Goal: Check status: Check status

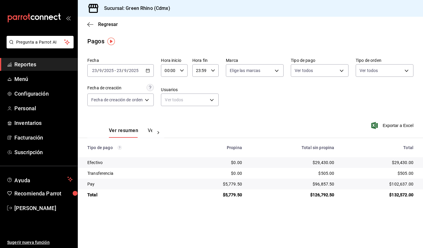
click at [39, 66] on span "Reportes" at bounding box center [43, 64] width 58 height 8
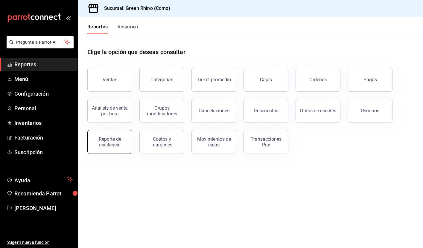
click at [115, 147] on div "Reporte de asistencia" at bounding box center [109, 141] width 37 height 11
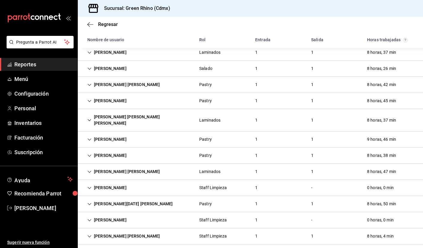
scroll to position [260, 0]
click at [86, 215] on div "[PERSON_NAME]" at bounding box center [107, 220] width 49 height 11
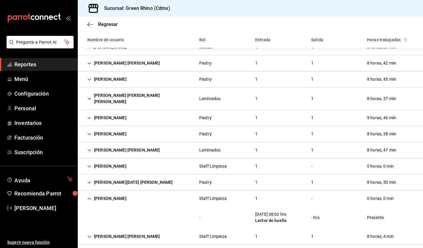
click at [89, 197] on icon "Cell" at bounding box center [89, 199] width 4 height 4
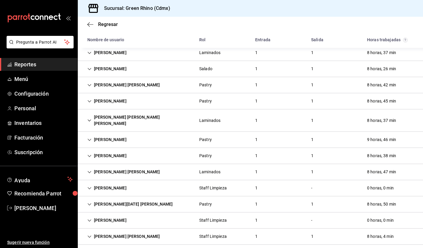
click at [89, 186] on icon "Cell" at bounding box center [89, 188] width 4 height 4
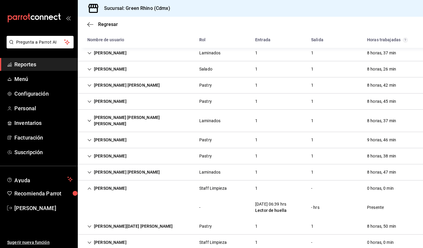
click at [89, 188] on icon "Cell" at bounding box center [90, 189] width 4 height 2
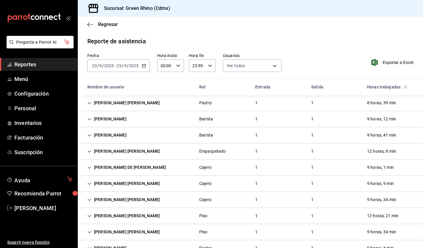
scroll to position [0, 0]
click at [142, 66] on icon "button" at bounding box center [144, 66] width 4 height 4
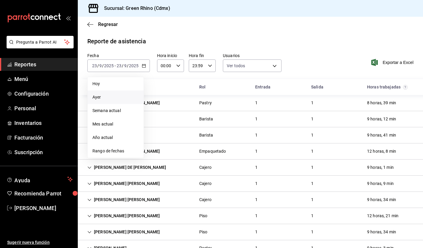
click at [120, 102] on li "Ayer" at bounding box center [116, 97] width 56 height 13
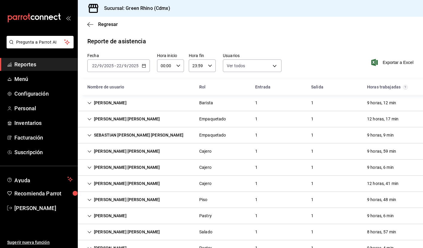
click at [48, 65] on span "Reportes" at bounding box center [43, 64] width 58 height 8
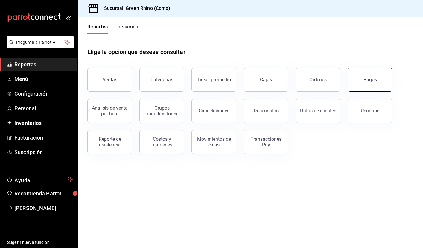
click at [371, 90] on button "Pagos" at bounding box center [370, 80] width 45 height 24
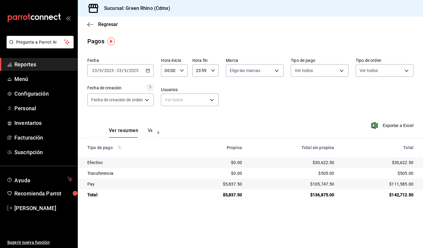
click at [234, 130] on div "Ver resumen Ver pagos Exportar a Excel" at bounding box center [250, 129] width 345 height 32
